Goal: Task Accomplishment & Management: Use online tool/utility

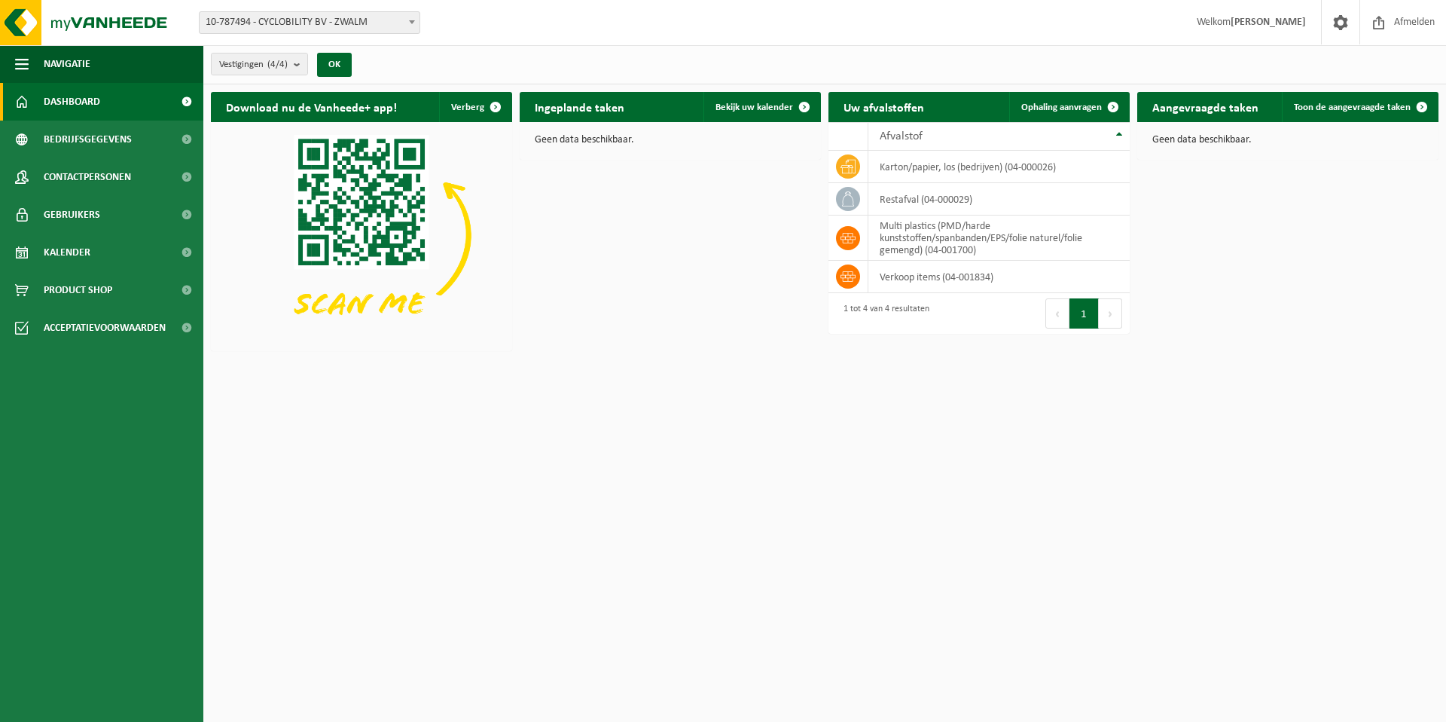
click at [154, 105] on link "Dashboard" at bounding box center [101, 102] width 203 height 38
click at [274, 68] on count "(4/4)" at bounding box center [277, 64] width 20 height 10
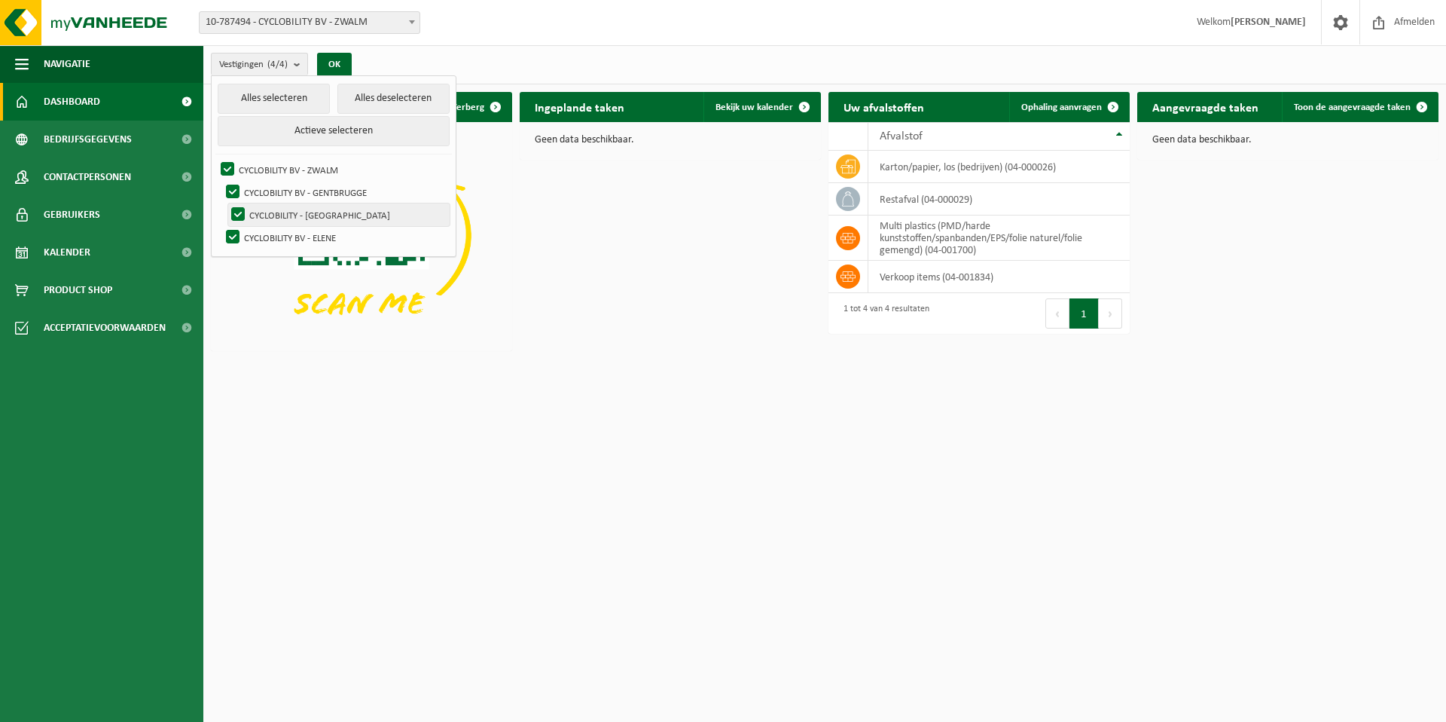
click at [297, 217] on label "CYCLOBILITY - KLUISBERGEN" at bounding box center [338, 214] width 221 height 23
click at [226, 203] on input "CYCLOBILITY - [GEOGRAPHIC_DATA]" at bounding box center [225, 203] width 1 height 1
click at [238, 215] on label "CYCLOBILITY - [GEOGRAPHIC_DATA]" at bounding box center [338, 214] width 221 height 23
click at [226, 203] on input "CYCLOBILITY - [GEOGRAPHIC_DATA]" at bounding box center [225, 203] width 1 height 1
checkbox input "true"
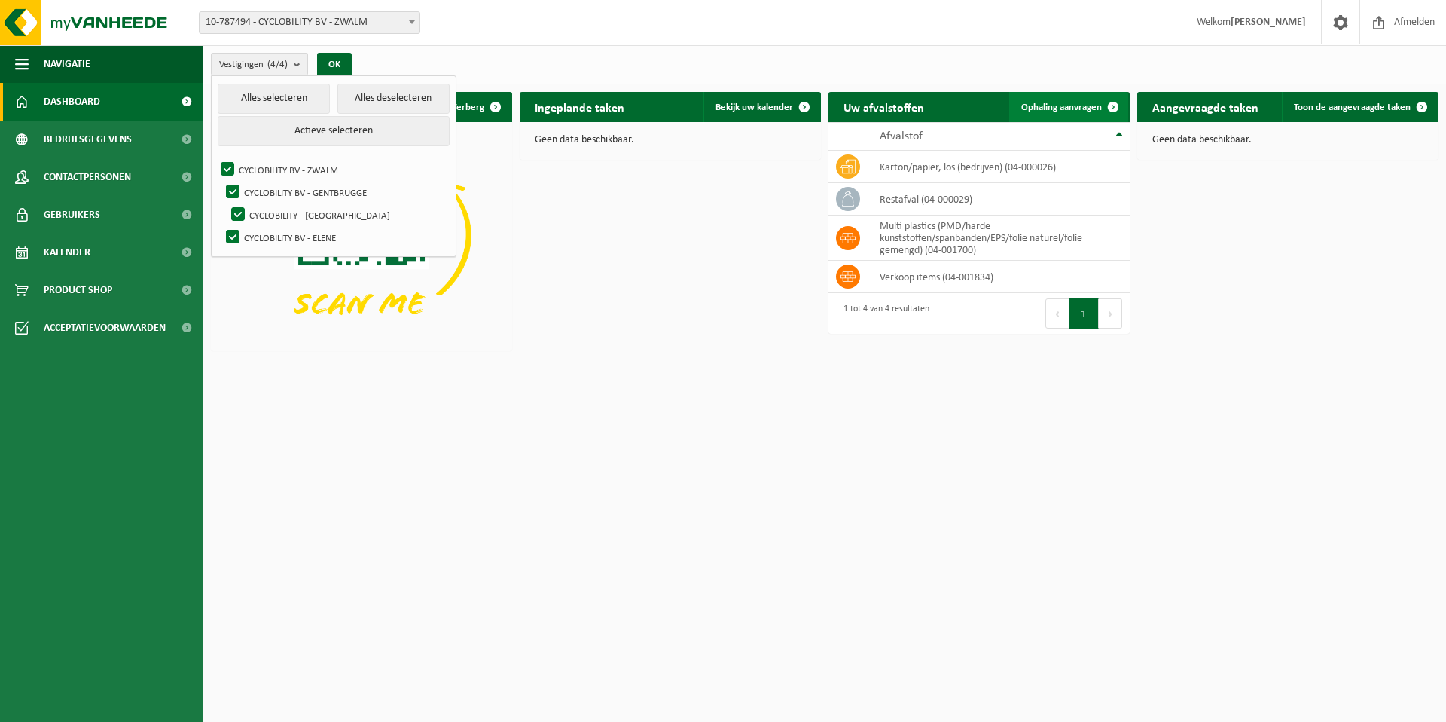
click at [1076, 110] on span "Ophaling aanvragen" at bounding box center [1061, 107] width 81 height 10
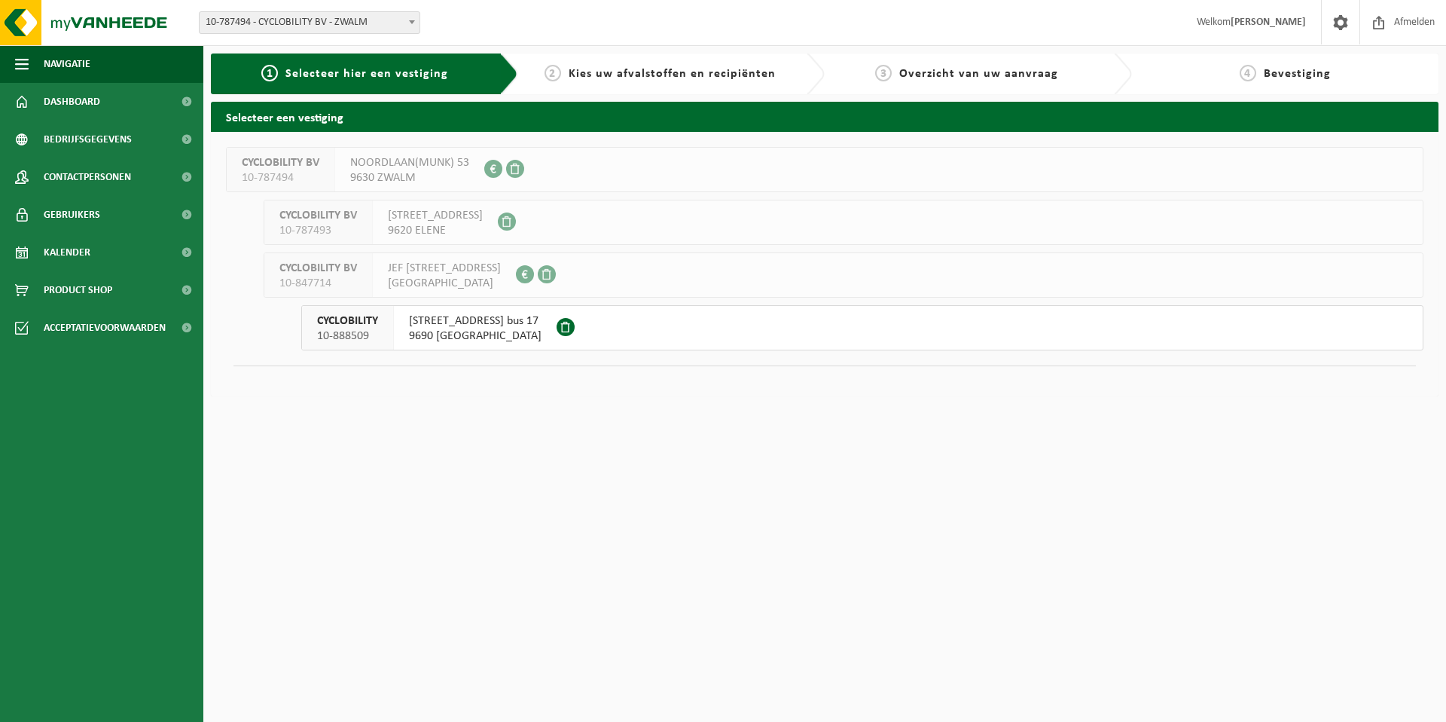
click at [428, 328] on span "9690 KLUISBERGEN" at bounding box center [475, 335] width 133 height 15
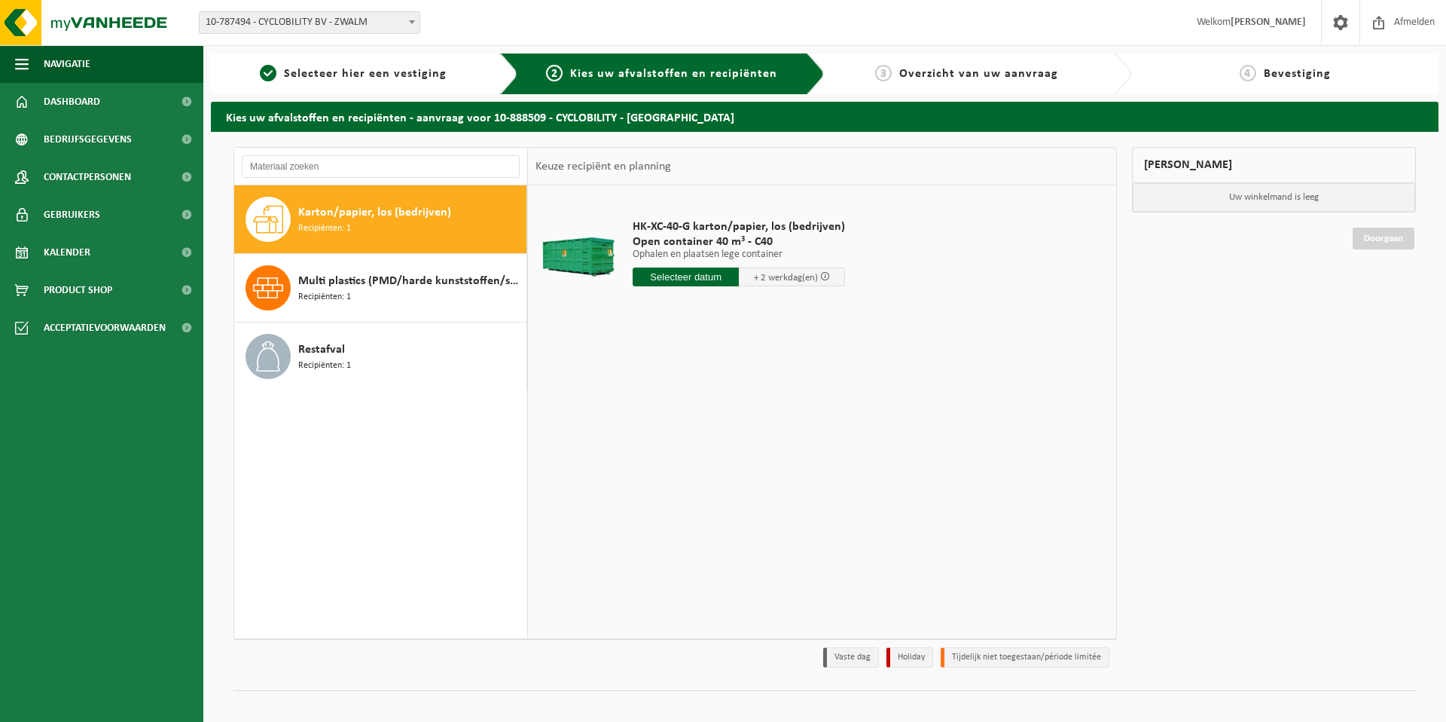
click at [357, 210] on span "Karton/papier, los (bedrijven)" at bounding box center [374, 212] width 153 height 18
click at [697, 273] on input "text" at bounding box center [686, 276] width 106 height 19
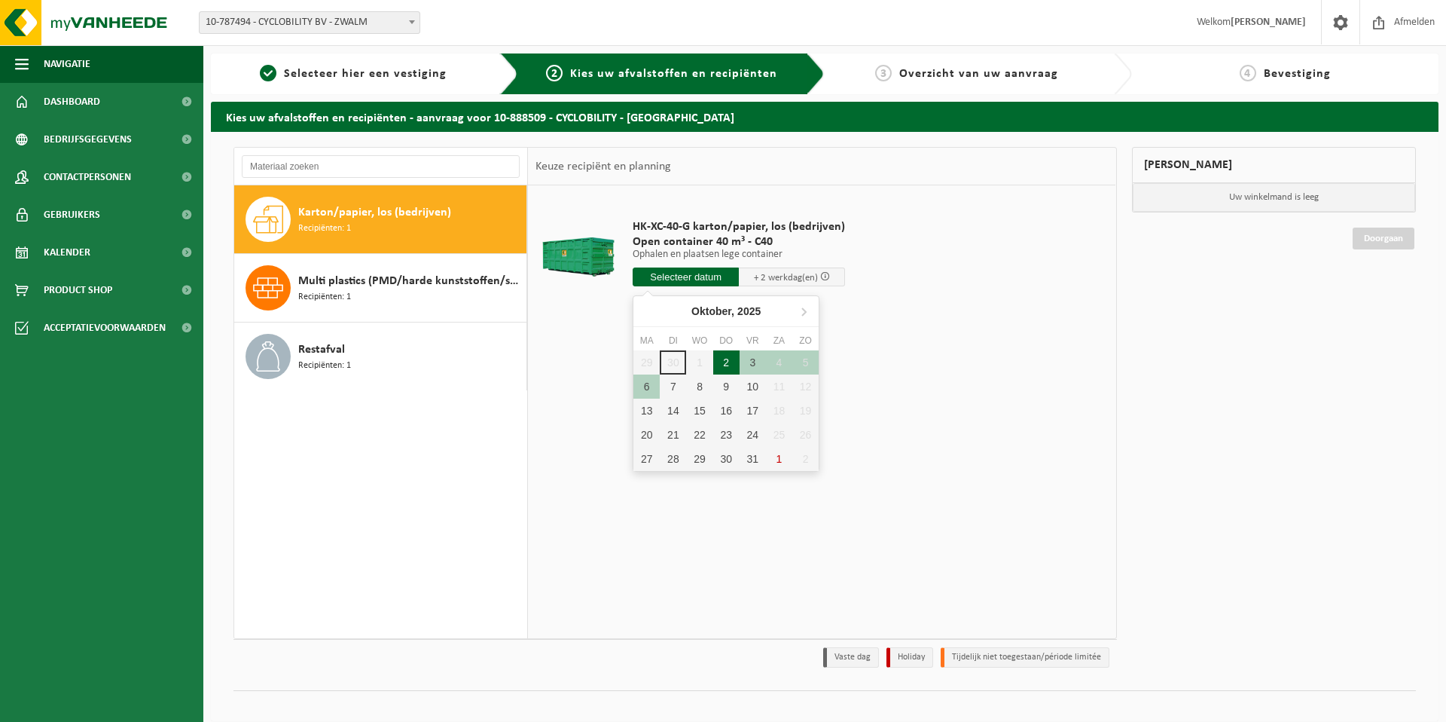
click at [728, 362] on div "2" at bounding box center [726, 362] width 26 height 24
type input "Van 2025-10-02"
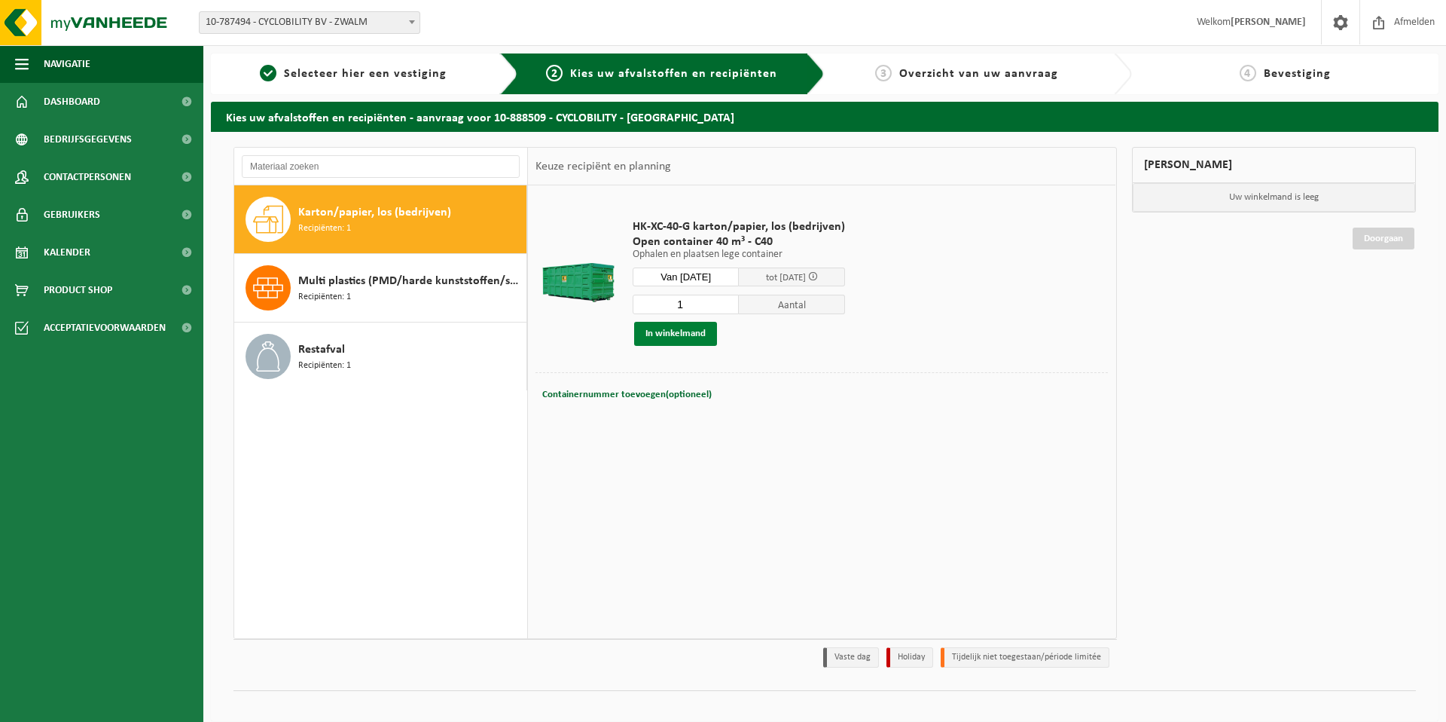
click at [672, 330] on button "In winkelmand" at bounding box center [675, 334] width 83 height 24
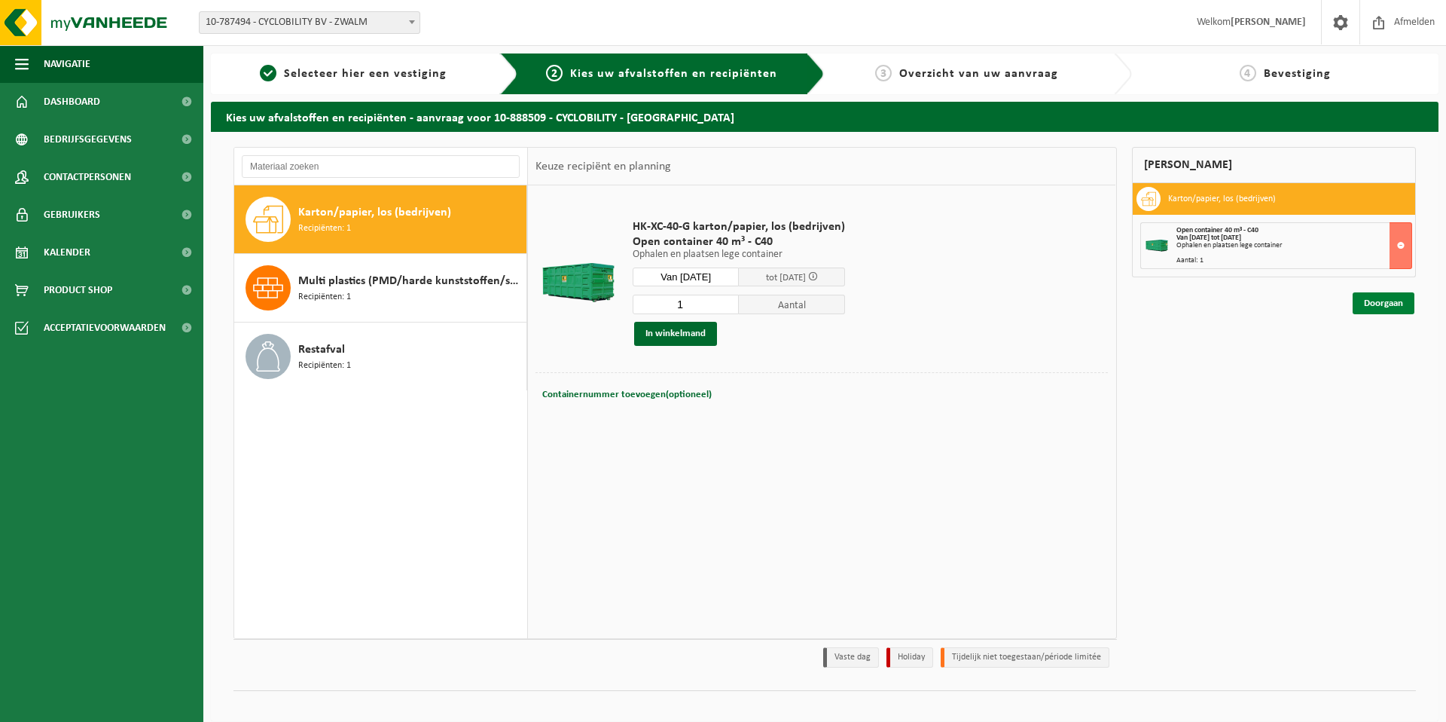
click at [1380, 304] on link "Doorgaan" at bounding box center [1384, 303] width 62 height 22
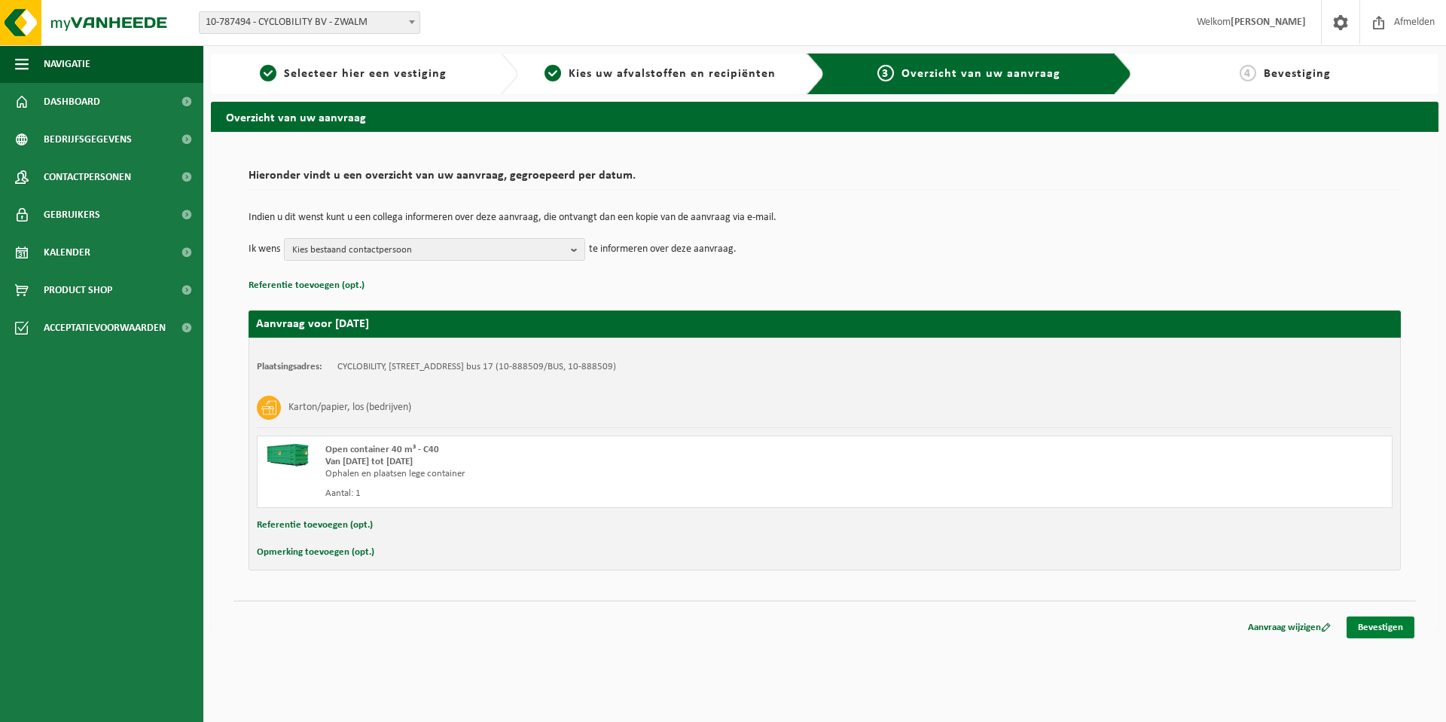
click at [1390, 626] on link "Bevestigen" at bounding box center [1381, 627] width 68 height 22
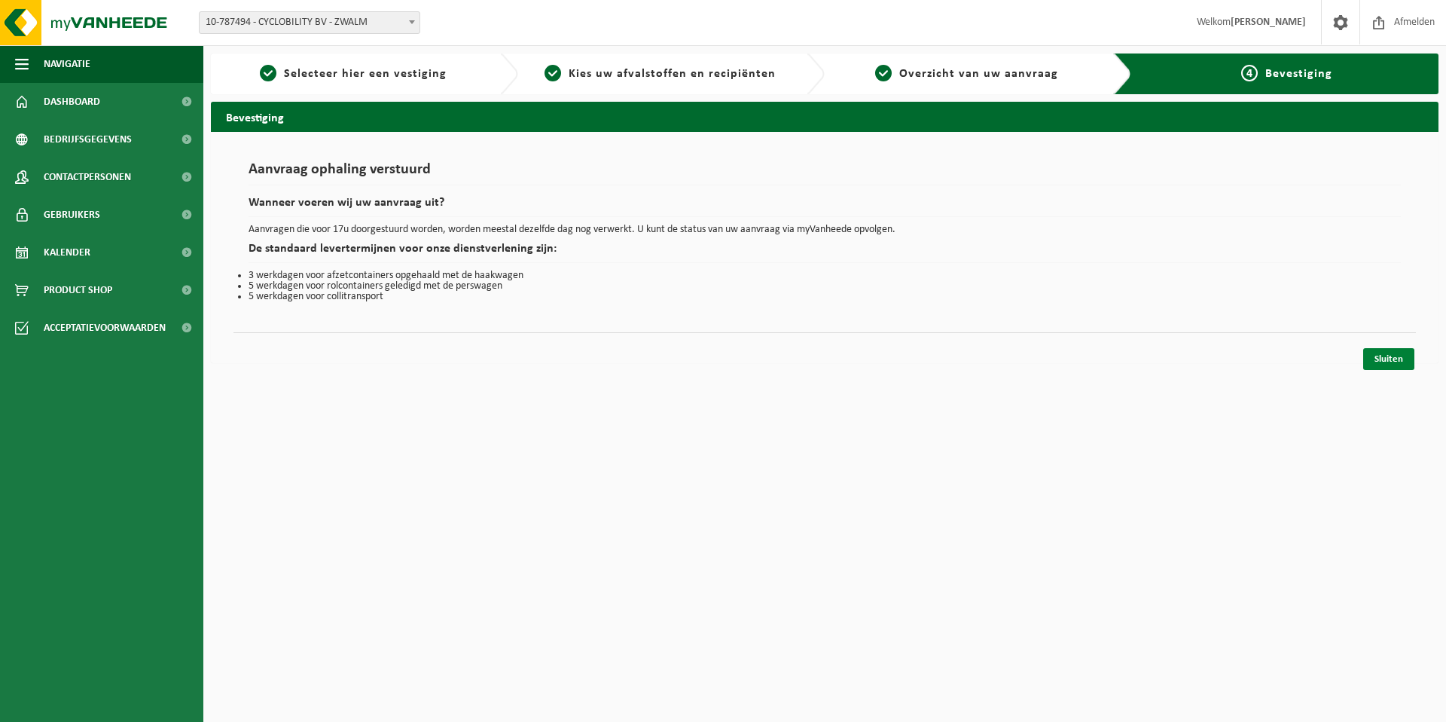
click at [1390, 357] on link "Sluiten" at bounding box center [1388, 359] width 51 height 22
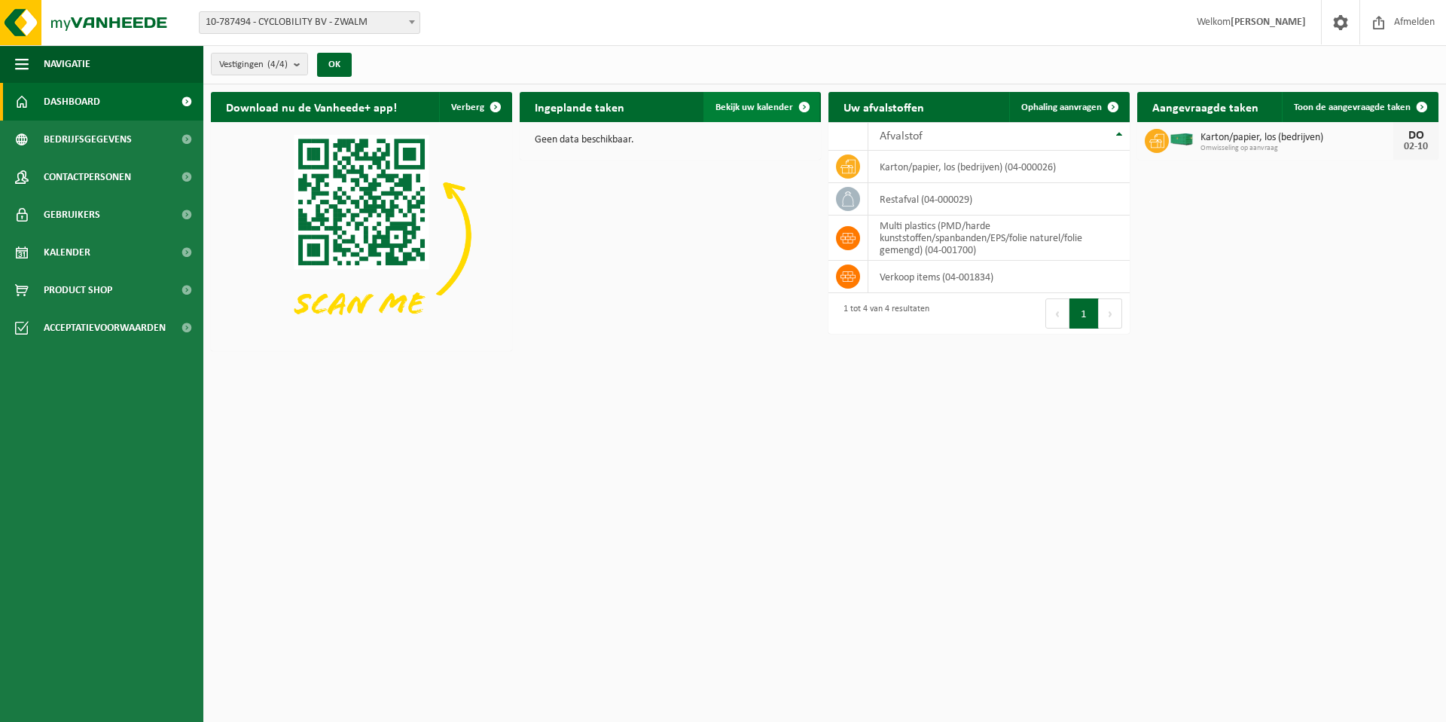
click at [770, 108] on span "Bekijk uw kalender" at bounding box center [754, 107] width 78 height 10
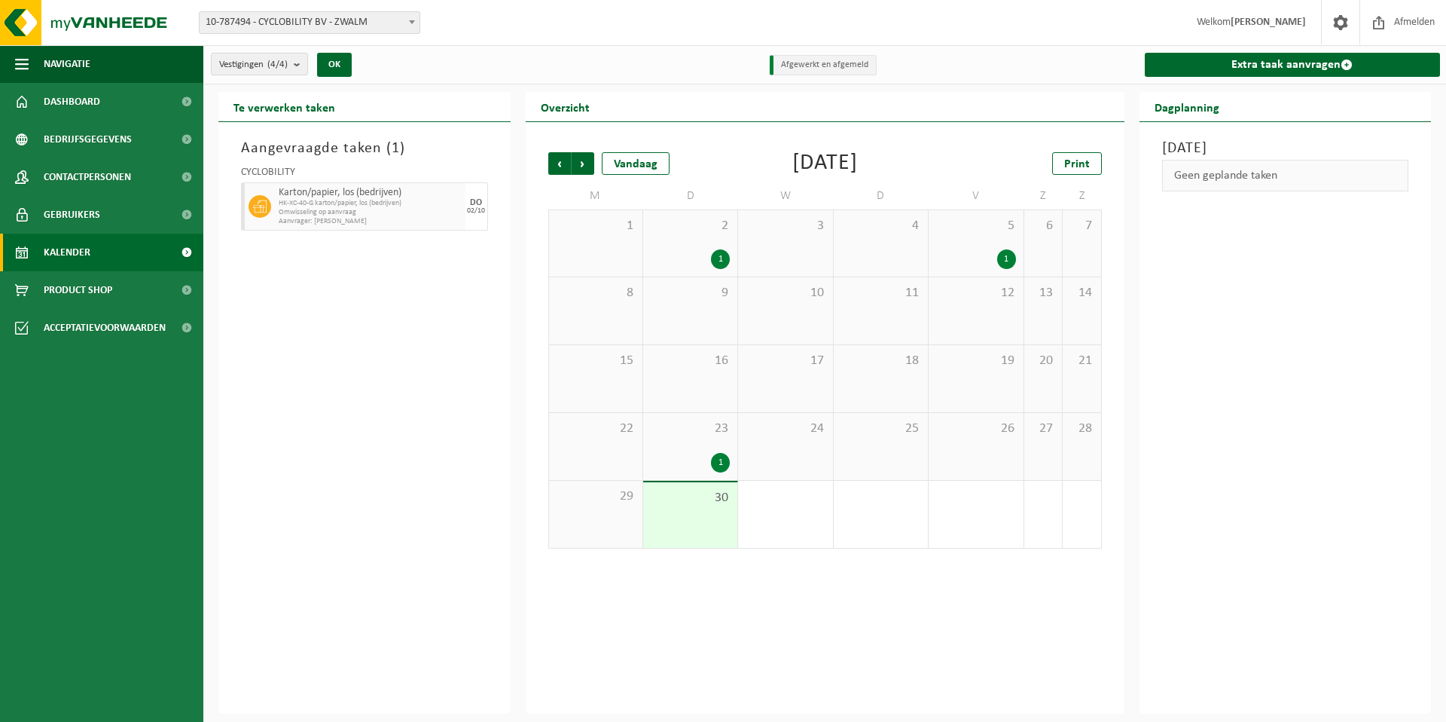
click at [979, 252] on div "1" at bounding box center [975, 259] width 79 height 20
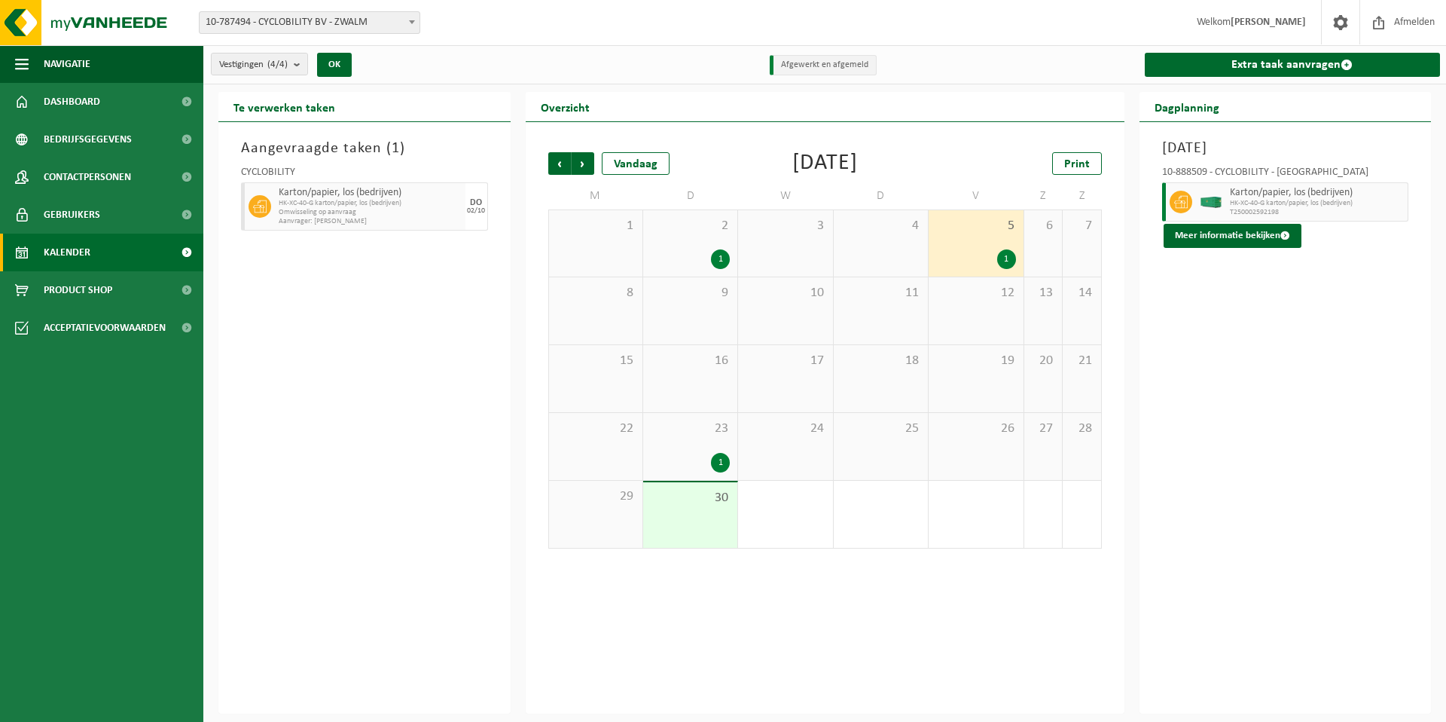
click at [675, 249] on div "1" at bounding box center [690, 259] width 79 height 20
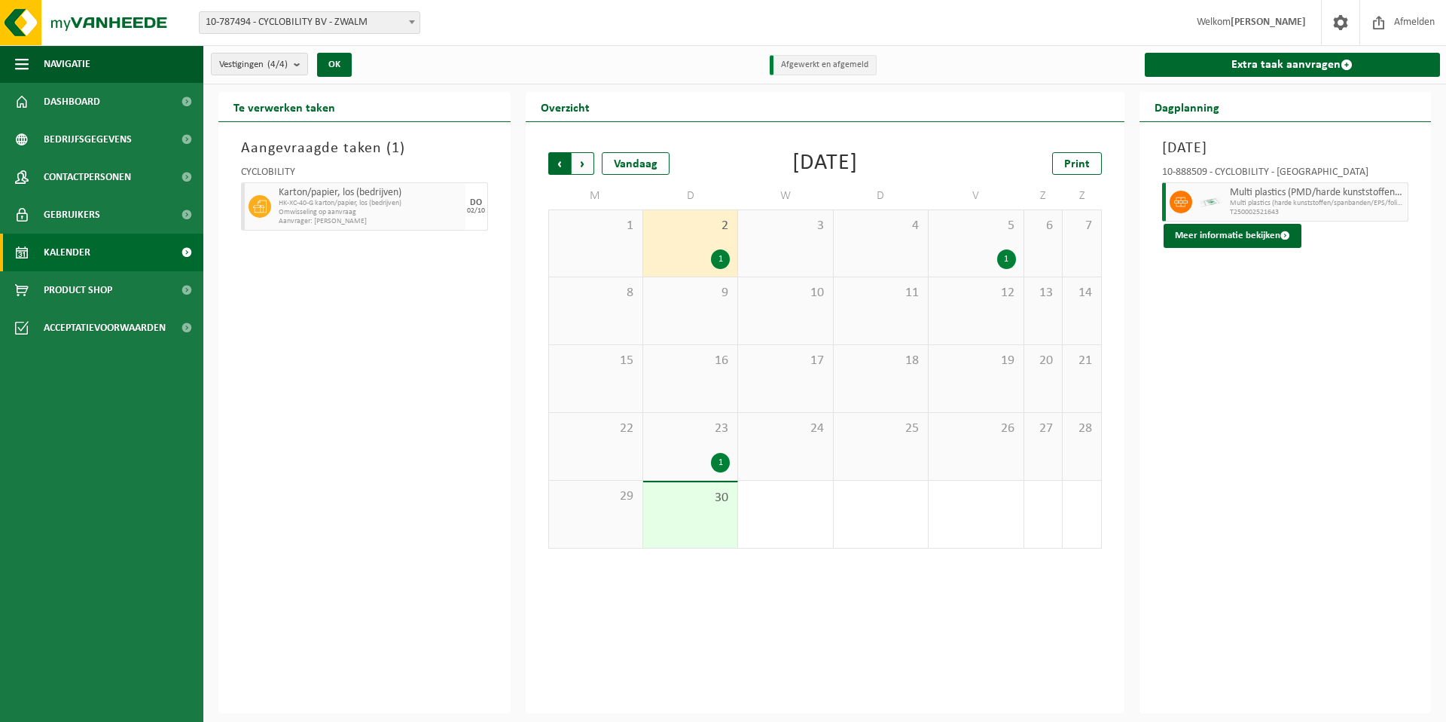
click at [586, 163] on span "Volgende" at bounding box center [583, 163] width 23 height 23
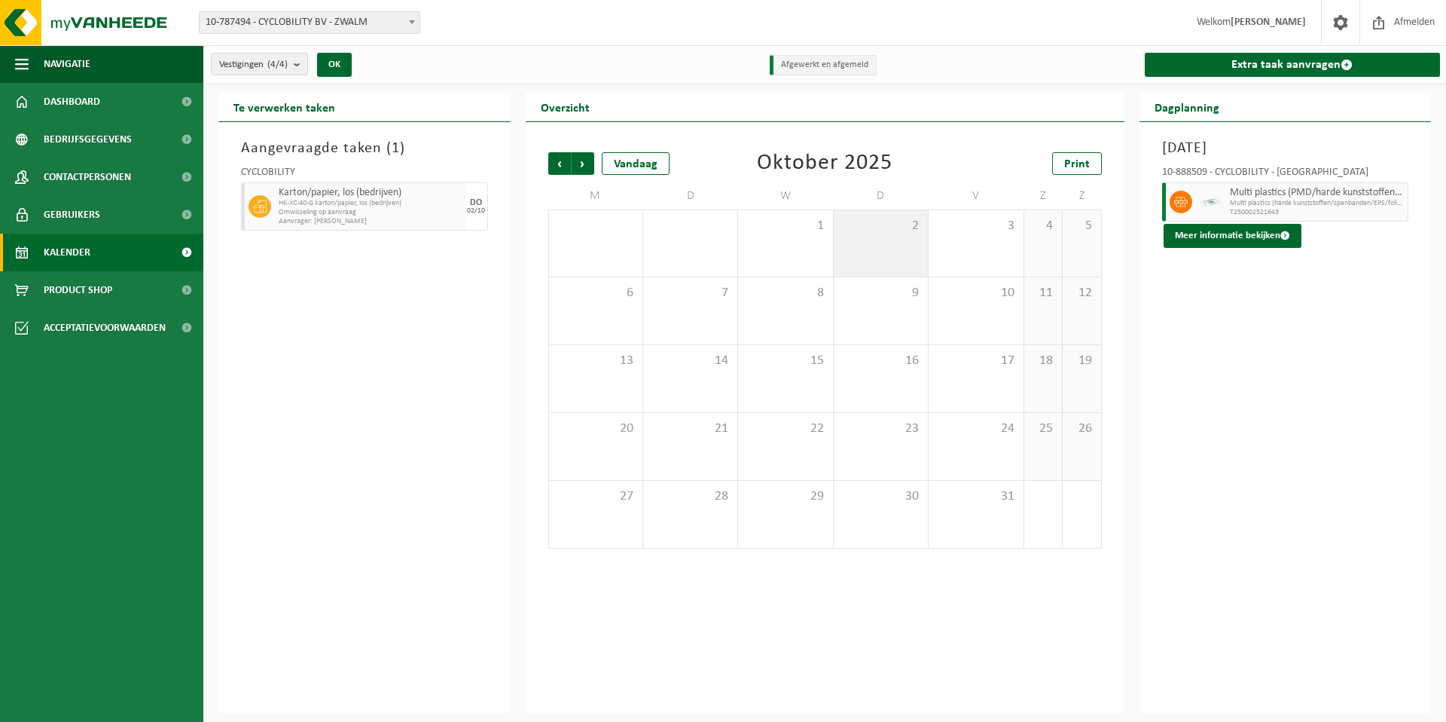
click at [883, 258] on div "2" at bounding box center [881, 243] width 94 height 66
